Goal: Information Seeking & Learning: Check status

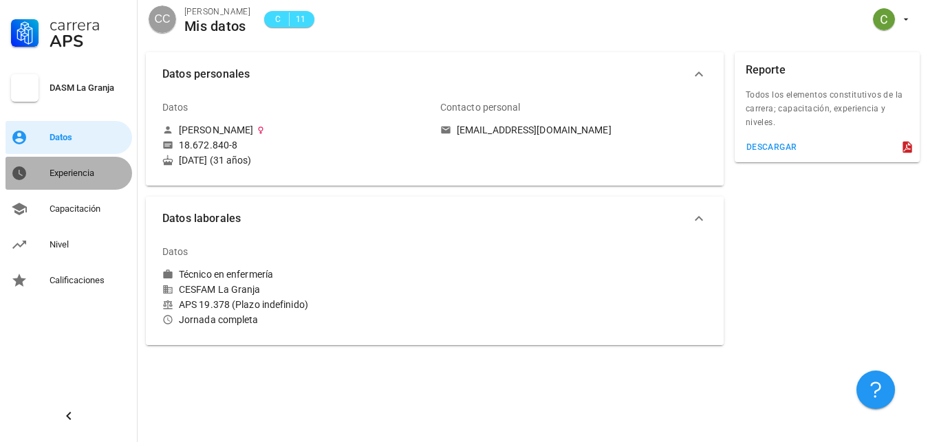
click at [84, 175] on div "Experiencia" at bounding box center [88, 173] width 77 height 11
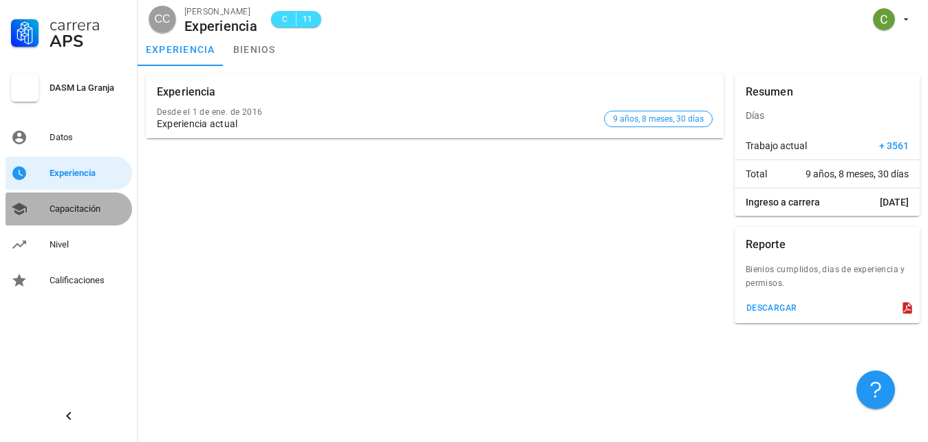
click at [94, 206] on div "Capacitación" at bounding box center [88, 209] width 77 height 11
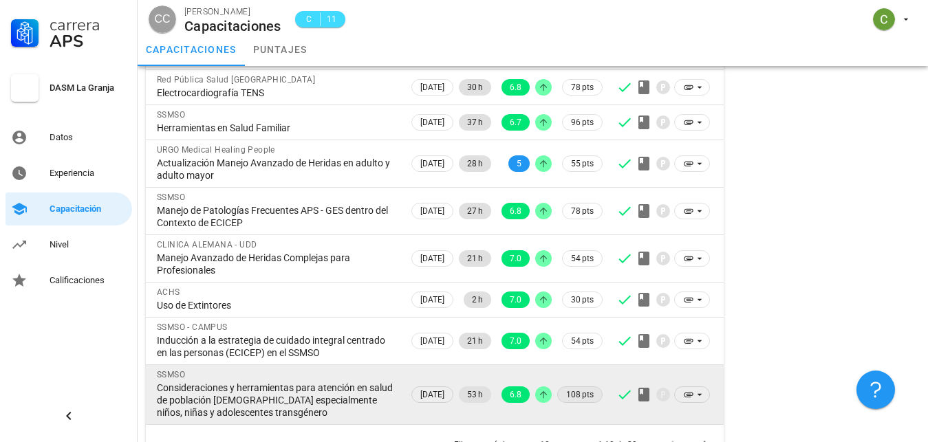
scroll to position [241, 0]
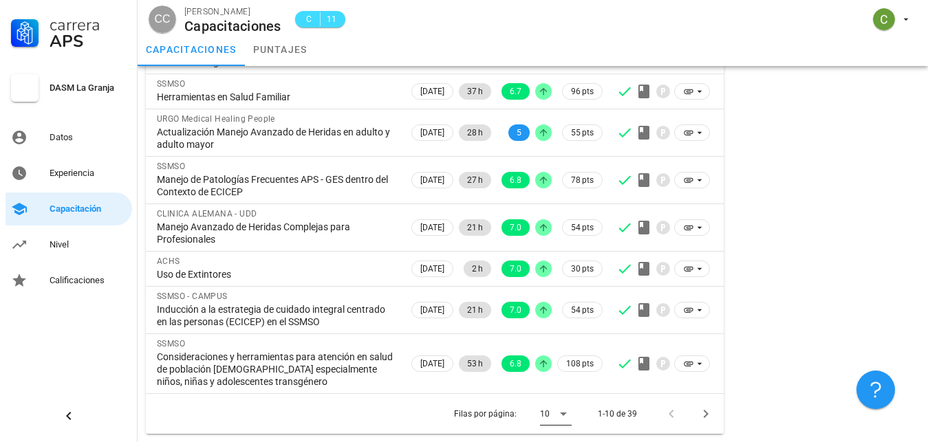
click at [564, 414] on icon at bounding box center [563, 414] width 7 height 3
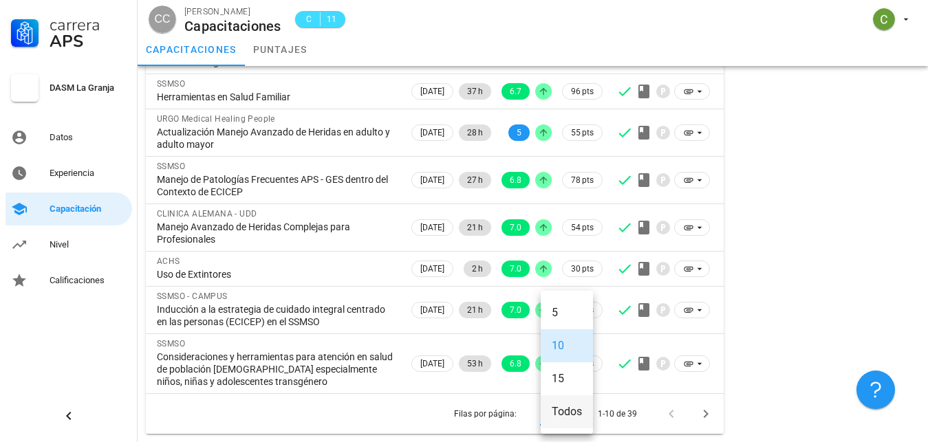
click at [557, 412] on div "Todos" at bounding box center [567, 411] width 30 height 13
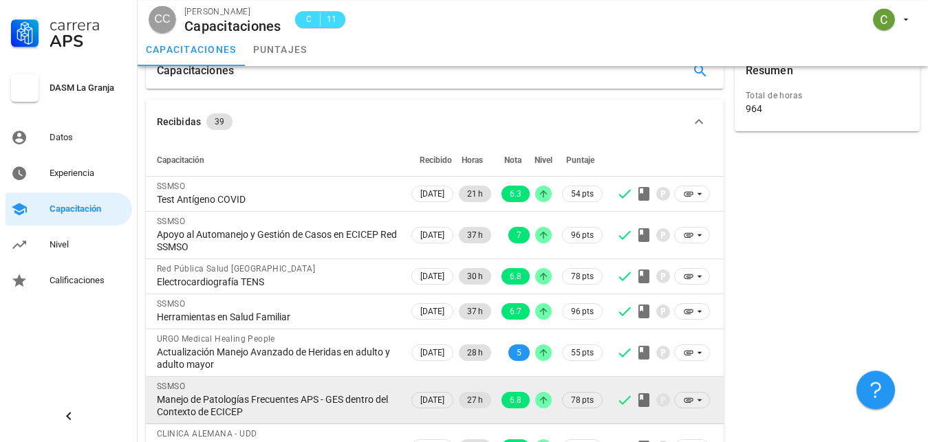
scroll to position [0, 0]
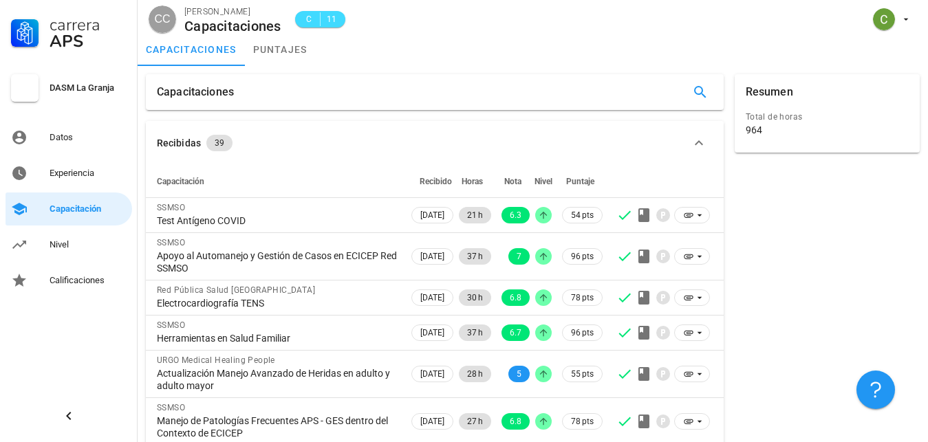
click at [534, 141] on div "Recibidas 39" at bounding box center [426, 143] width 539 height 17
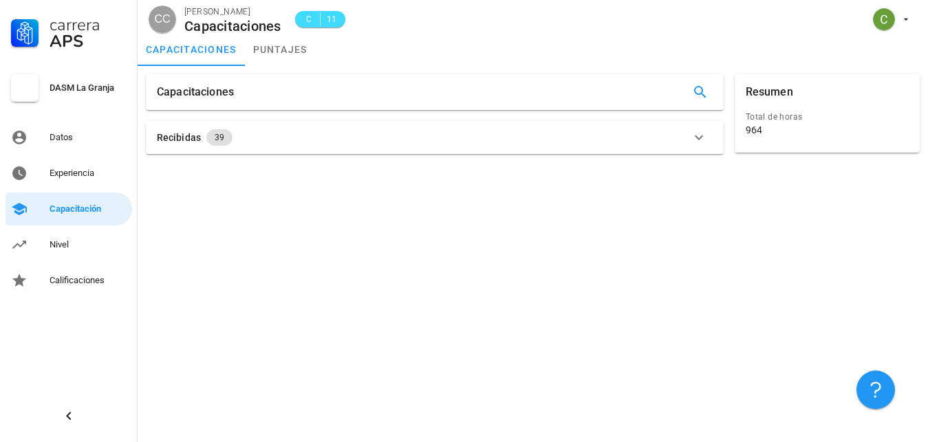
click at [547, 144] on div "Recibidas 39" at bounding box center [426, 137] width 539 height 17
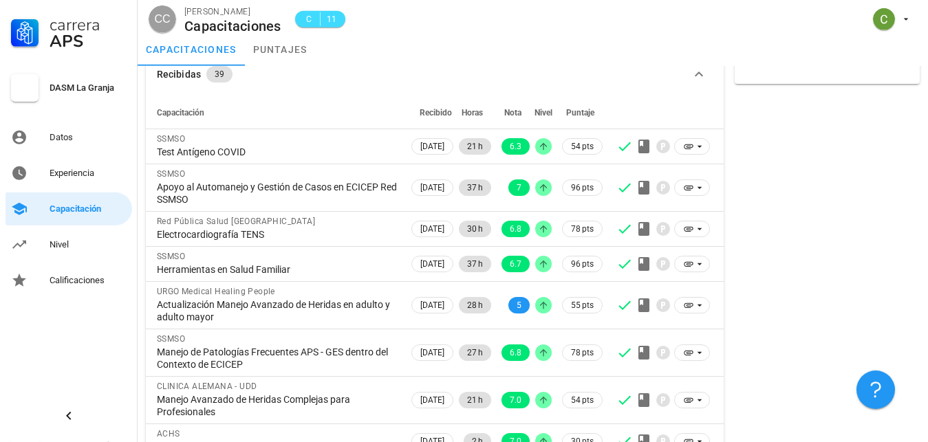
scroll to position [353, 0]
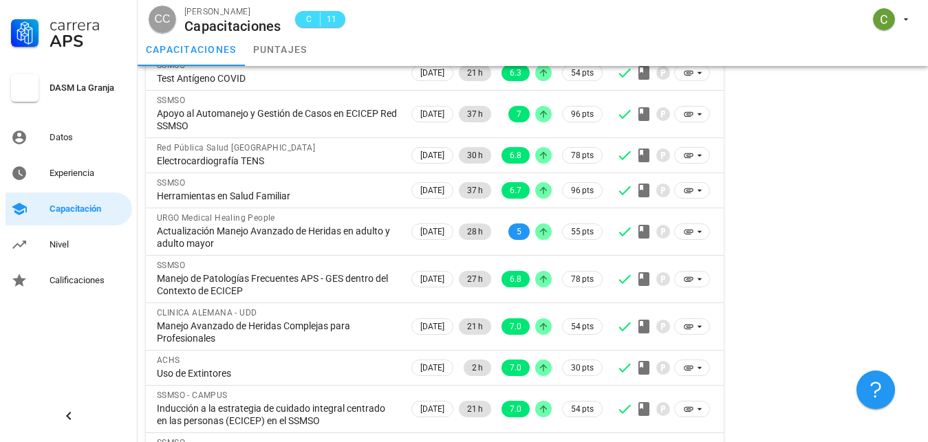
scroll to position [0, 0]
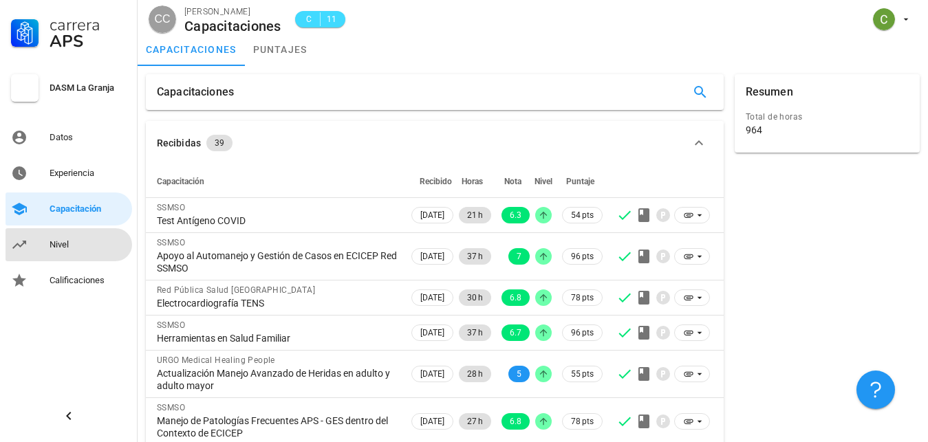
click at [76, 249] on div "Nivel" at bounding box center [88, 244] width 77 height 11
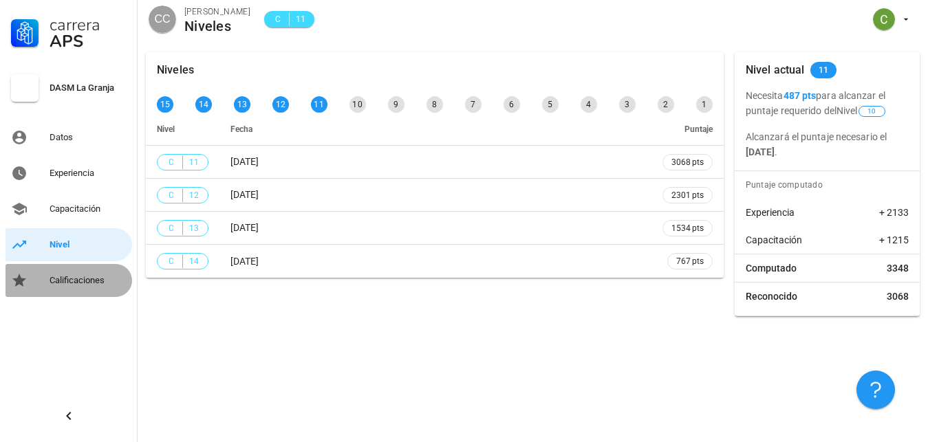
click at [45, 281] on link "Calificaciones" at bounding box center [69, 280] width 127 height 33
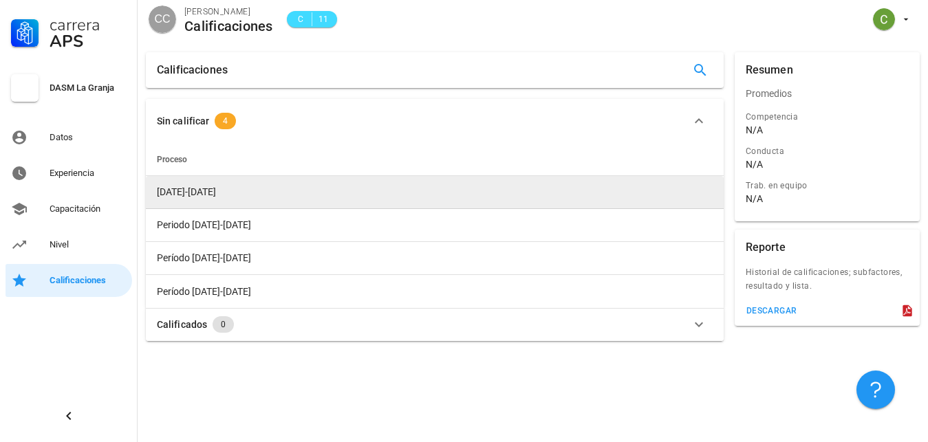
click at [210, 193] on td "[DATE]-[DATE]" at bounding box center [435, 192] width 578 height 33
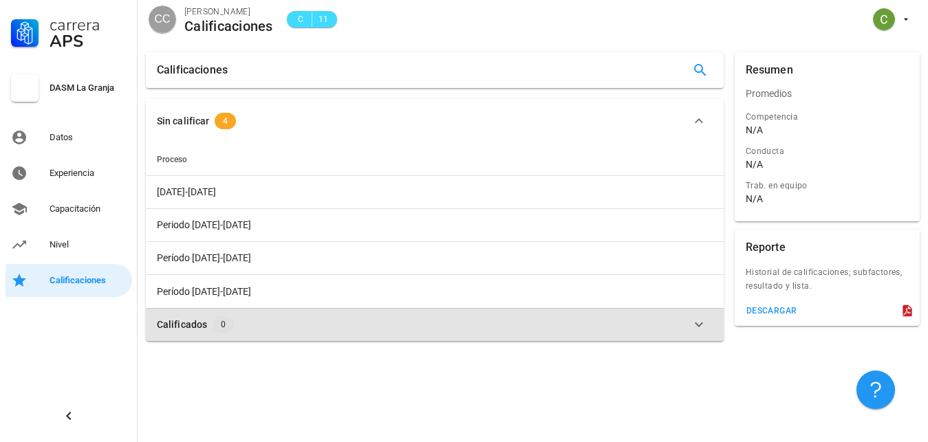
click at [691, 320] on icon "button" at bounding box center [698, 324] width 17 height 17
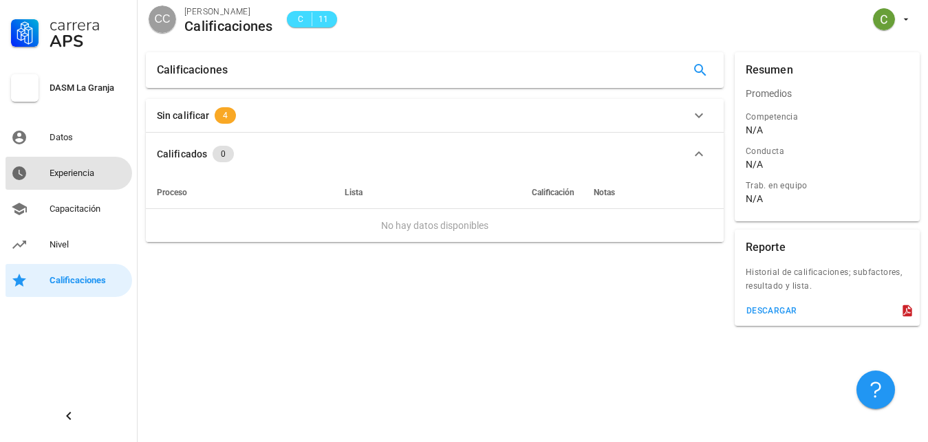
click at [45, 172] on link "Experiencia" at bounding box center [69, 173] width 127 height 33
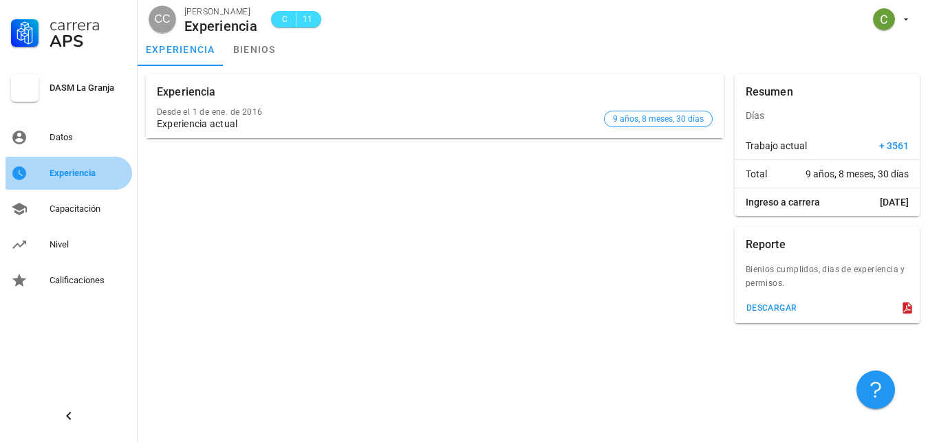
click at [73, 158] on link "Experiencia" at bounding box center [69, 173] width 127 height 33
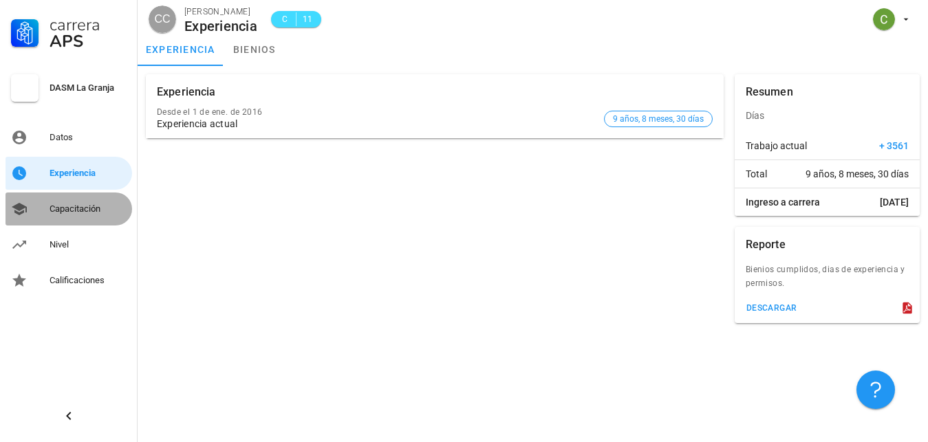
click at [86, 210] on div "Capacitación" at bounding box center [88, 209] width 77 height 11
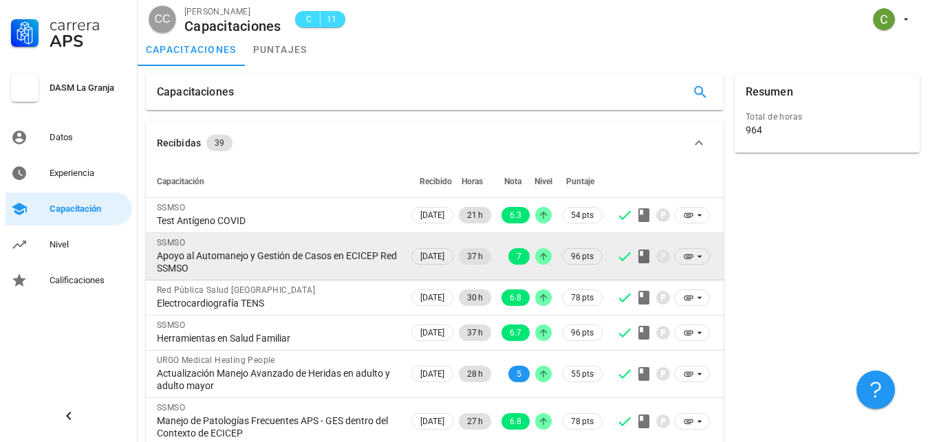
scroll to position [241, 0]
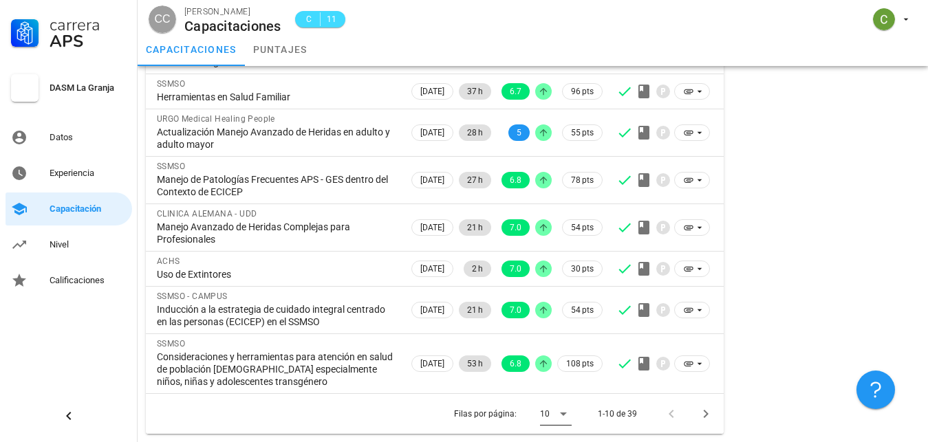
click at [571, 415] on icon at bounding box center [563, 414] width 17 height 17
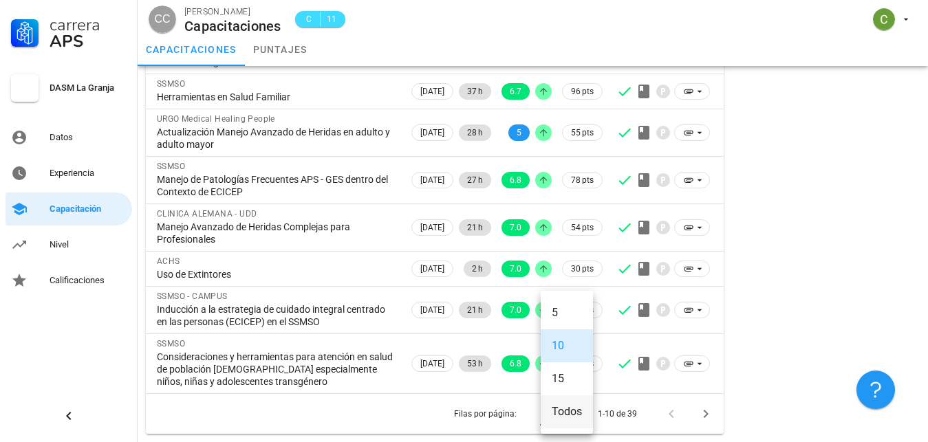
click at [569, 413] on div "Todos" at bounding box center [567, 411] width 30 height 13
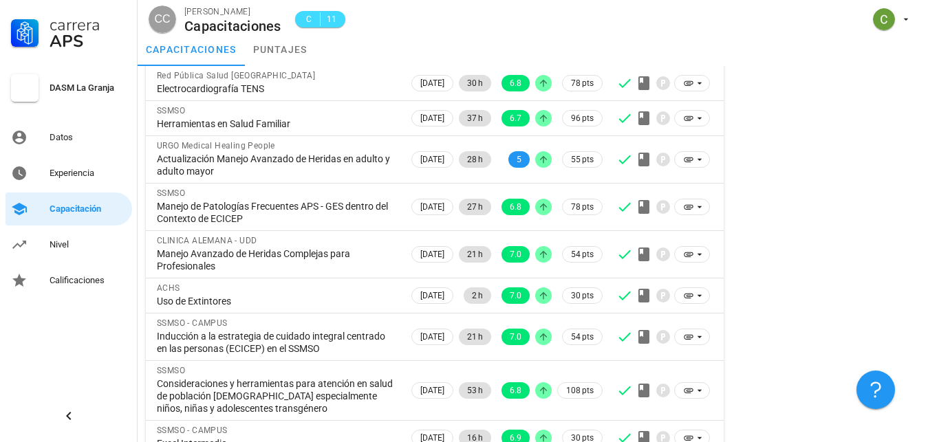
scroll to position [0, 0]
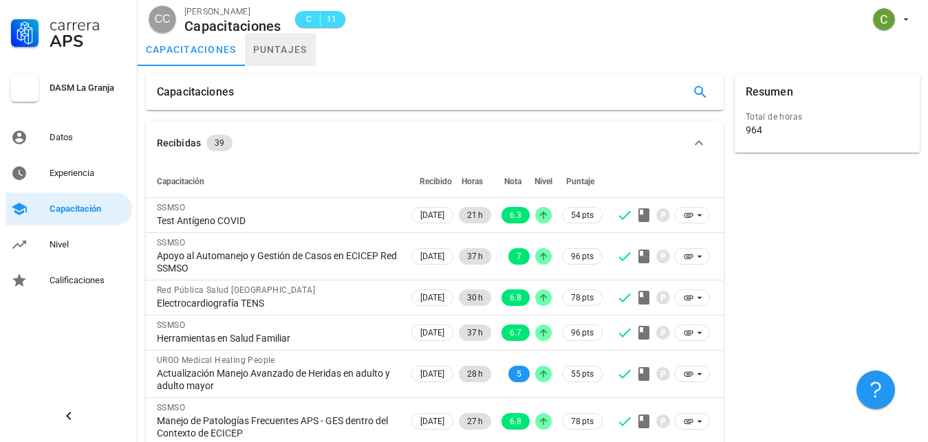
click at [280, 52] on link "puntajes" at bounding box center [280, 49] width 71 height 33
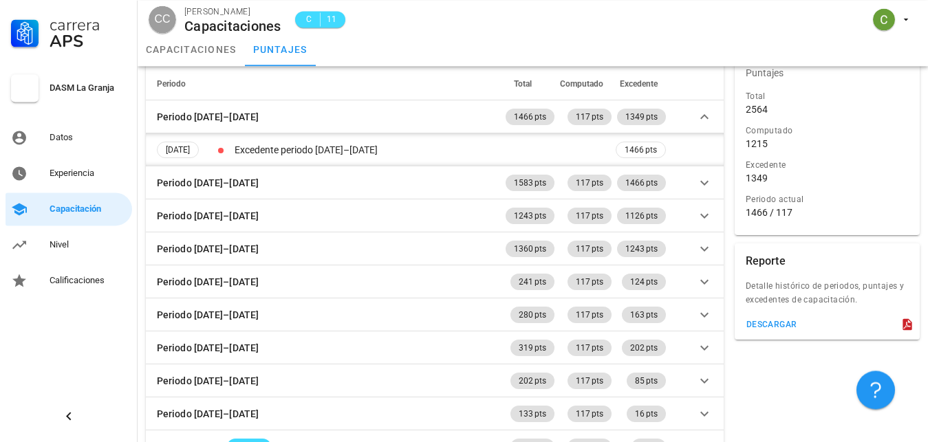
scroll to position [70, 0]
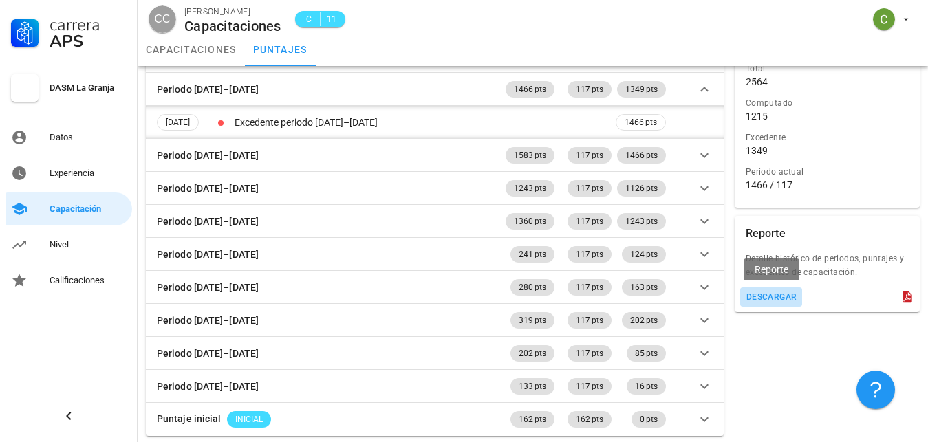
click at [768, 298] on div "descargar" at bounding box center [771, 297] width 52 height 10
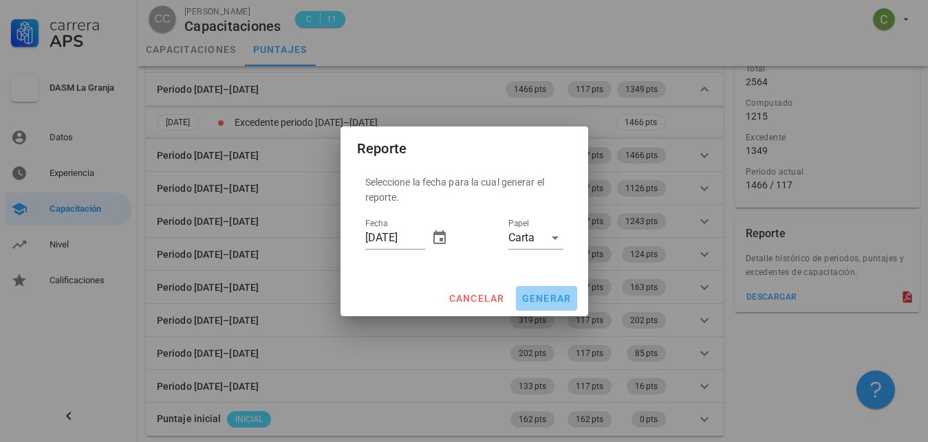
click at [556, 296] on span "generar" at bounding box center [546, 298] width 50 height 11
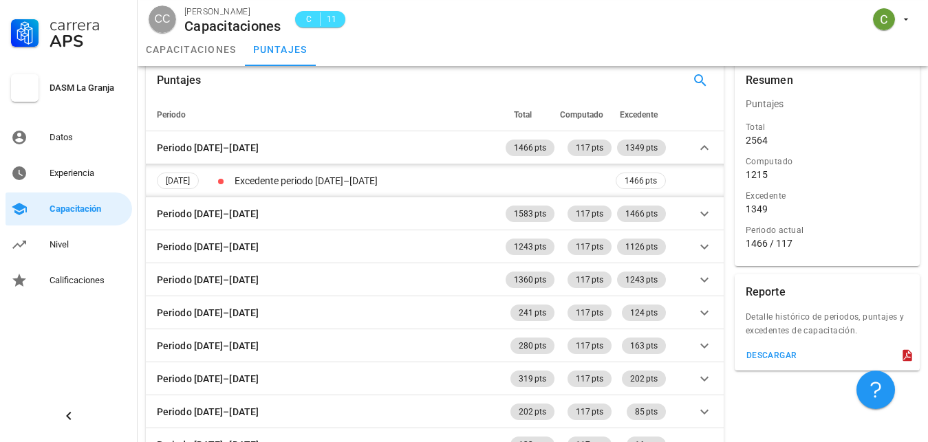
scroll to position [0, 0]
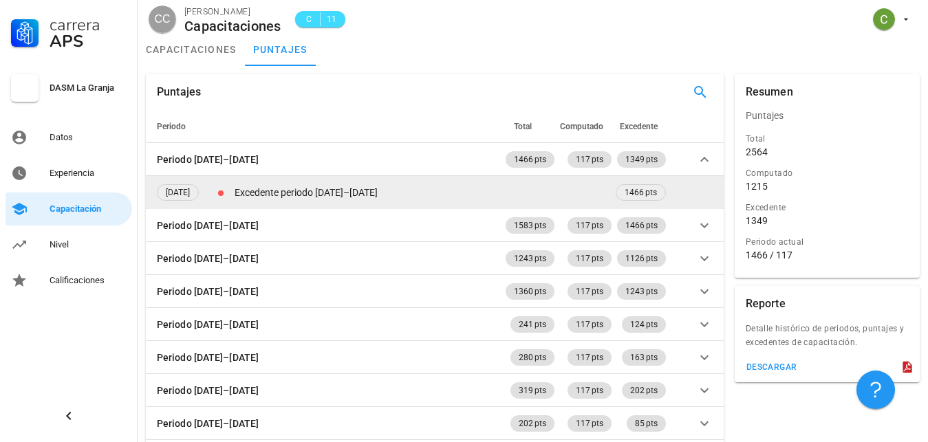
click at [306, 193] on td "Excedente periodo [DATE]–[DATE]" at bounding box center [422, 192] width 381 height 33
click at [223, 195] on div at bounding box center [221, 193] width 6 height 6
click at [650, 193] on span "1466 pts" at bounding box center [640, 192] width 32 height 15
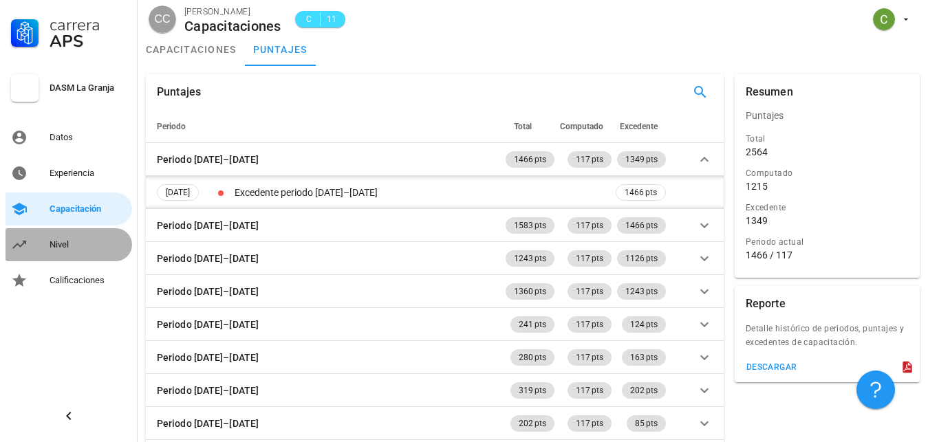
click at [55, 248] on div "Nivel" at bounding box center [88, 244] width 77 height 11
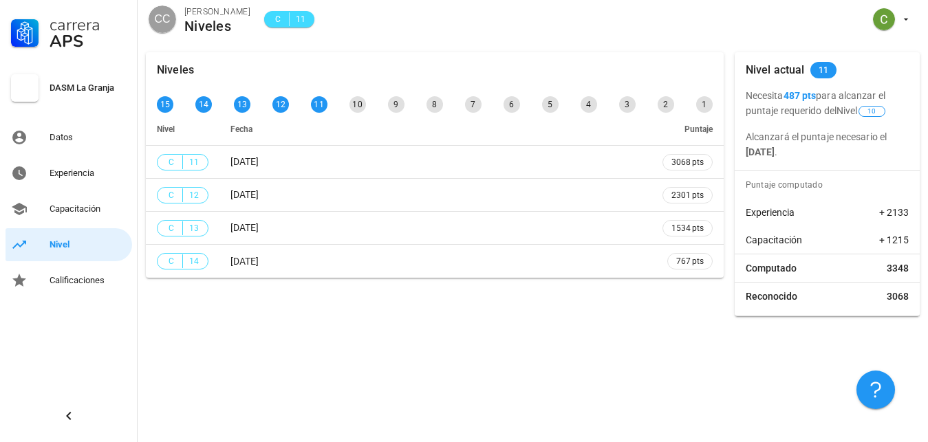
click at [554, 373] on div "Niveles 15 14 13 12 11 10 9 8 7 6 5 4 3 2 1 Nivel Fecha Puntaje C 11 [DATE] 306…" at bounding box center [533, 243] width 790 height 398
click at [228, 333] on div "Niveles 15 14 13 12 11 10 9 8 7 6 5 4 3 2 1 Nivel Fecha Puntaje C 11 [DATE] 306…" at bounding box center [533, 243] width 790 height 398
click at [94, 214] on div "Capacitación" at bounding box center [88, 209] width 77 height 11
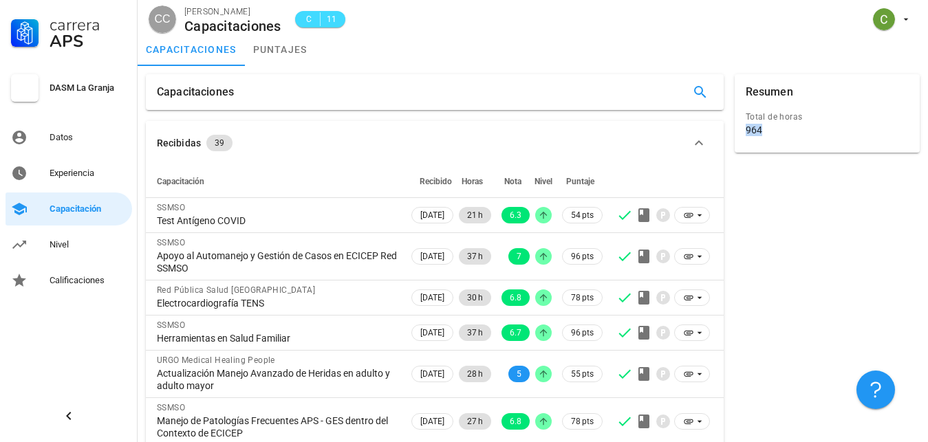
drag, startPoint x: 787, startPoint y: 131, endPoint x: 745, endPoint y: 134, distance: 42.7
click at [745, 134] on div "Total de horas 964" at bounding box center [827, 124] width 168 height 34
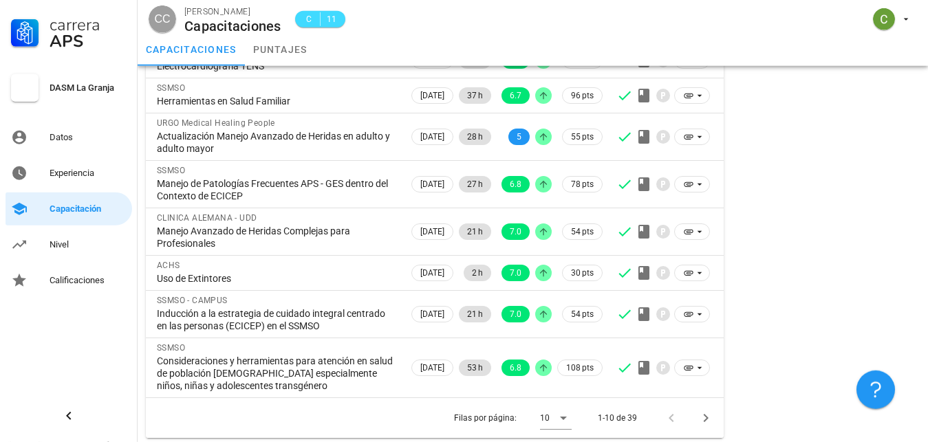
scroll to position [241, 0]
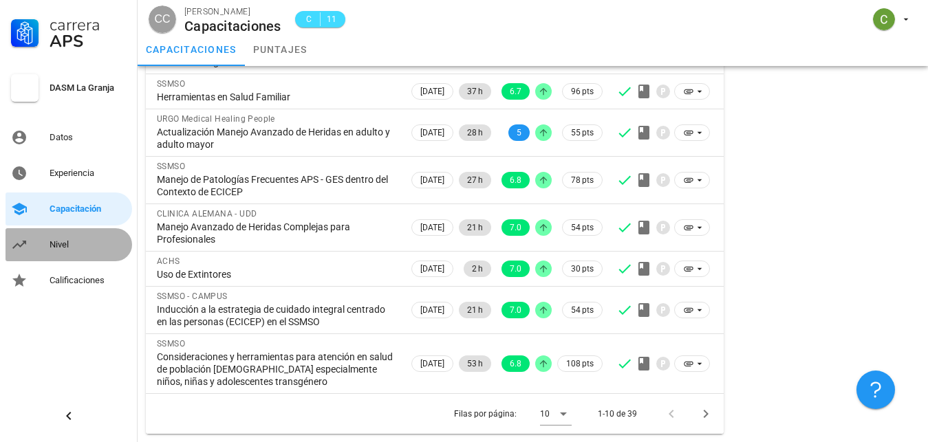
click at [67, 246] on div "Nivel" at bounding box center [88, 244] width 77 height 11
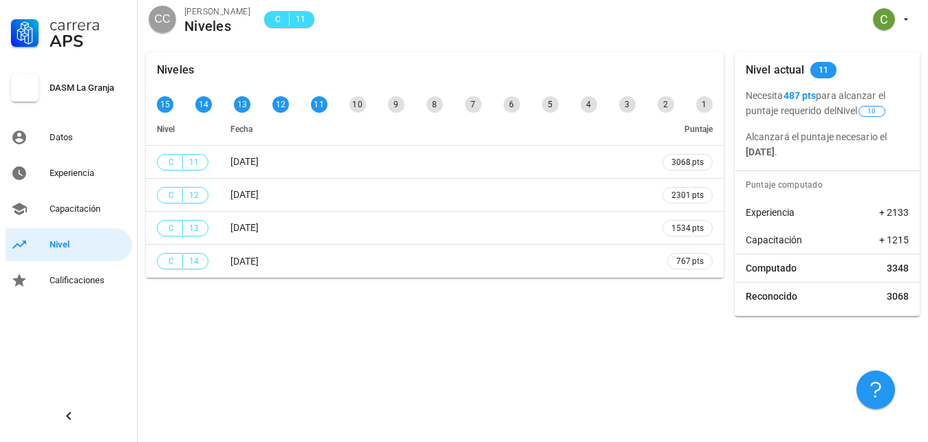
drag, startPoint x: 789, startPoint y: 98, endPoint x: 815, endPoint y: 98, distance: 25.4
click at [815, 98] on b "487 pts" at bounding box center [799, 95] width 33 height 11
drag, startPoint x: 741, startPoint y: 303, endPoint x: 911, endPoint y: 305, distance: 169.9
click at [911, 305] on div "Reconocido 3068" at bounding box center [826, 297] width 185 height 28
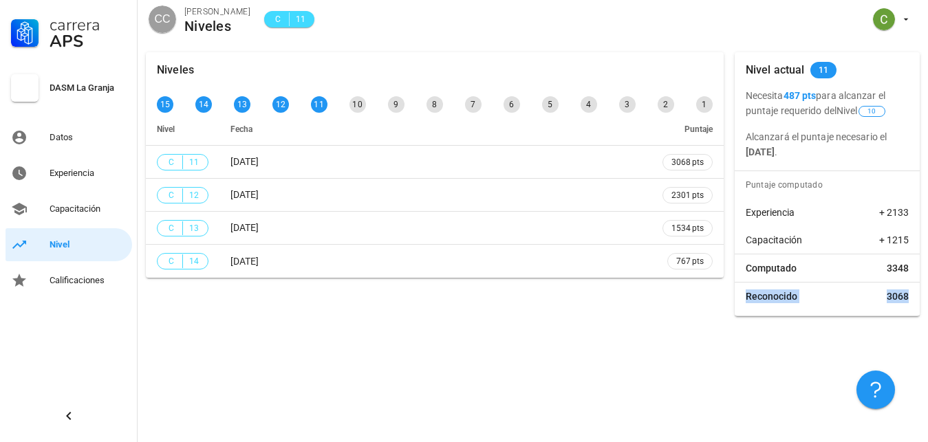
click at [893, 303] on div "Reconocido 3068" at bounding box center [826, 297] width 185 height 28
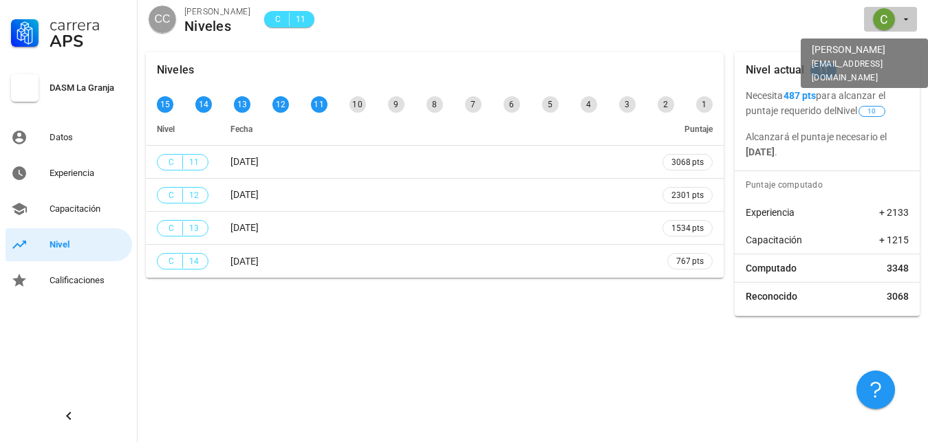
click at [890, 12] on div "avatar" at bounding box center [884, 19] width 22 height 22
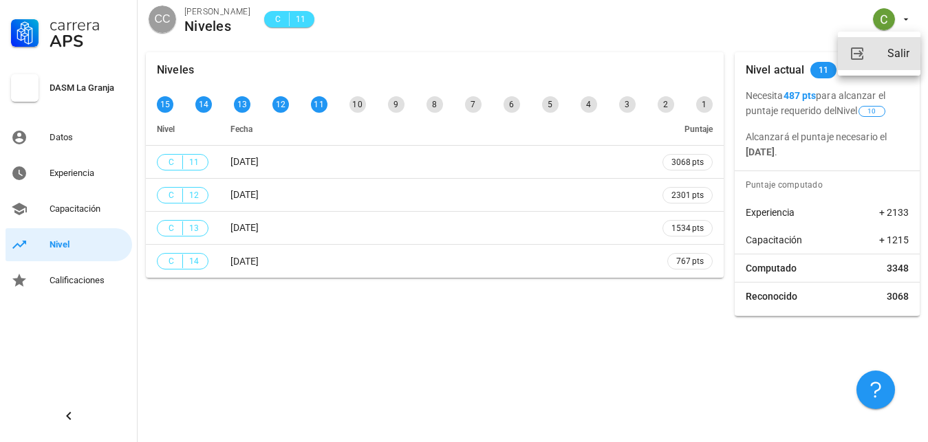
click at [908, 61] on div "Salir" at bounding box center [898, 54] width 22 height 28
